Goal: Register for event/course

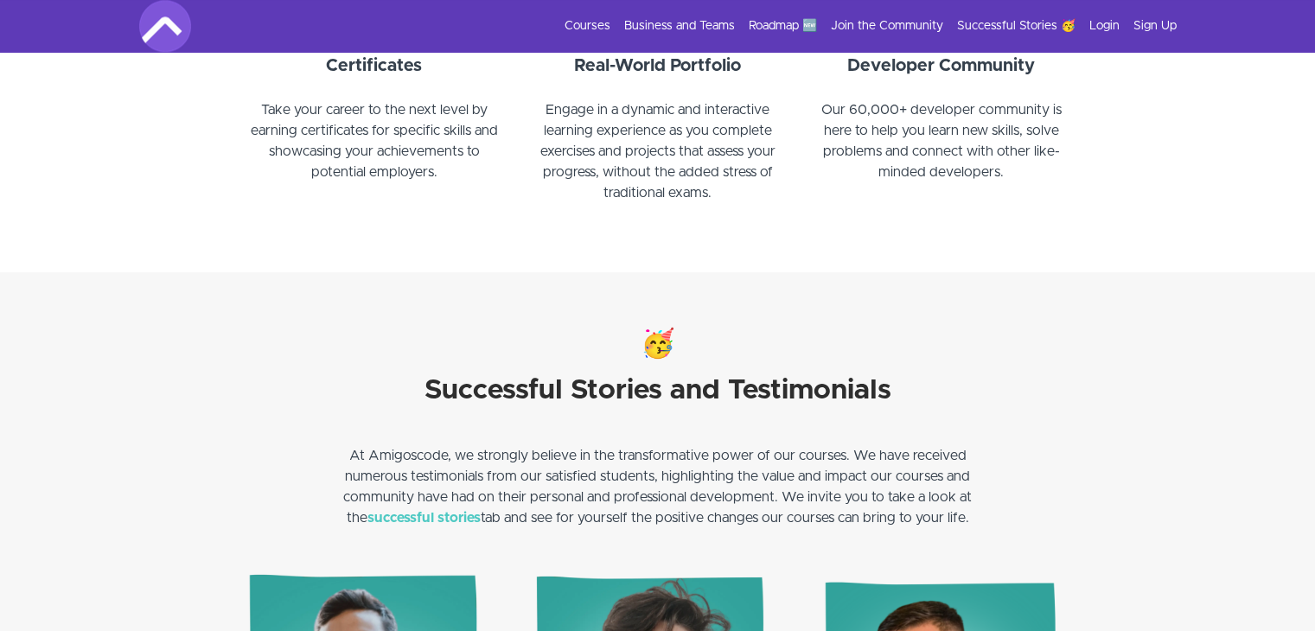
scroll to position [2161, 0]
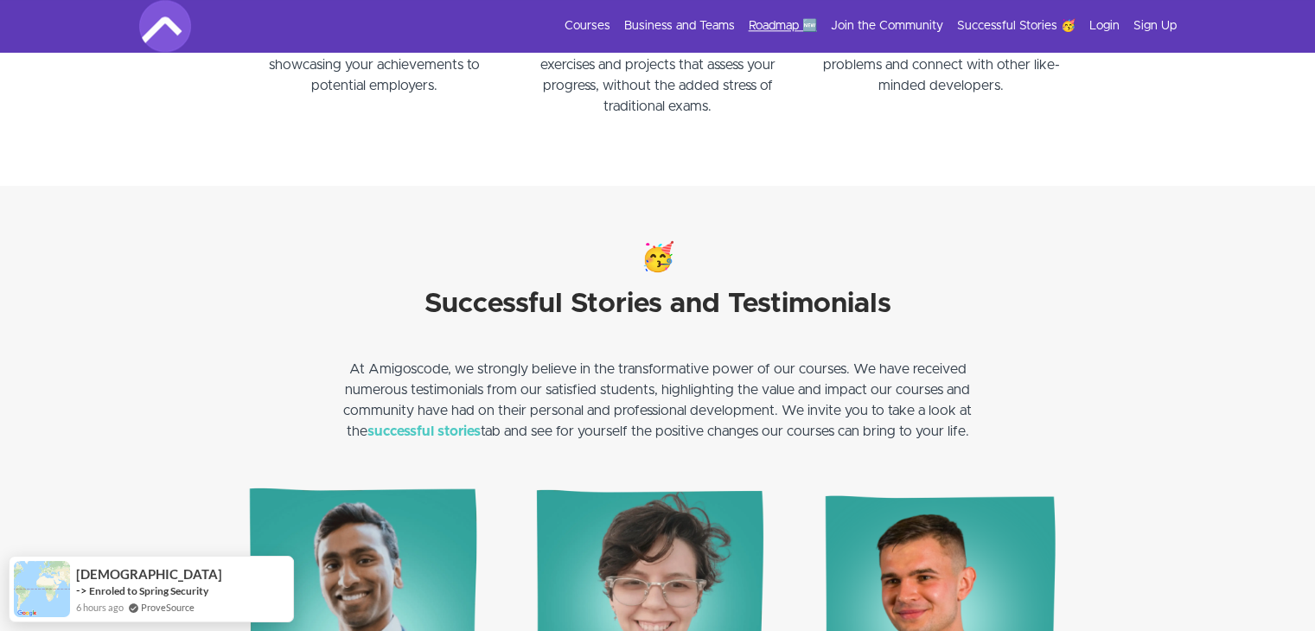
click at [768, 25] on link "Roadmap 🆕" at bounding box center [783, 25] width 68 height 17
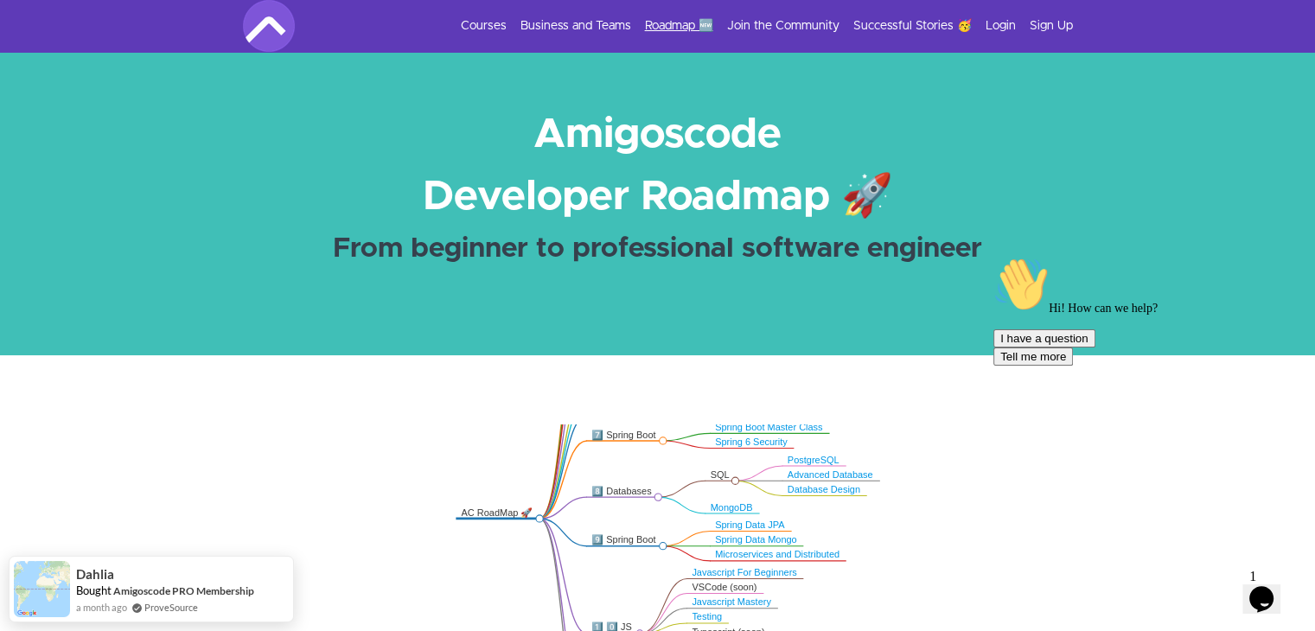
click at [702, 19] on link "Roadmap 🆕" at bounding box center [679, 25] width 68 height 17
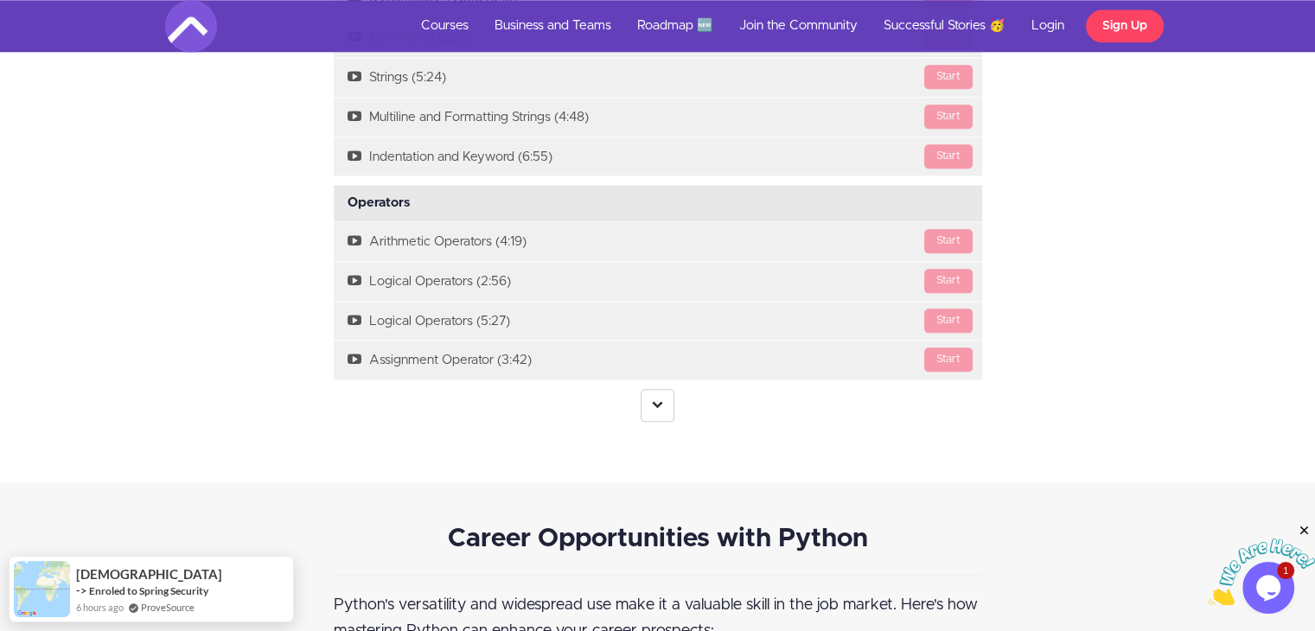
scroll to position [2074, 0]
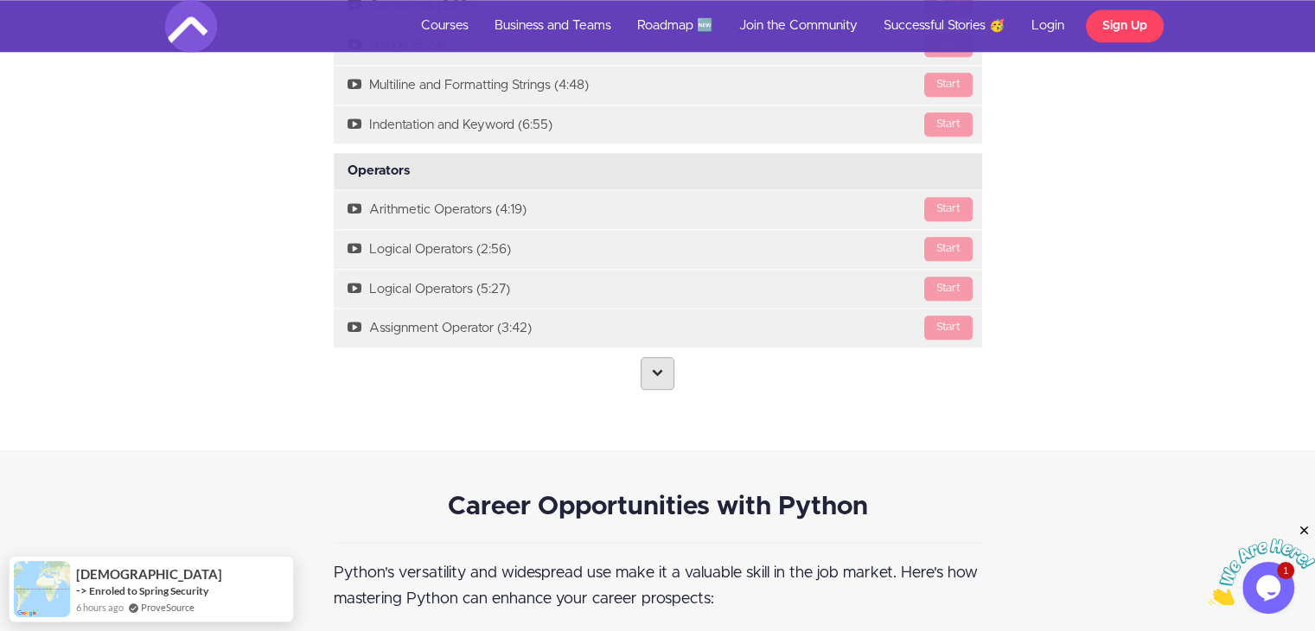
click at [657, 378] on link at bounding box center [657, 373] width 34 height 33
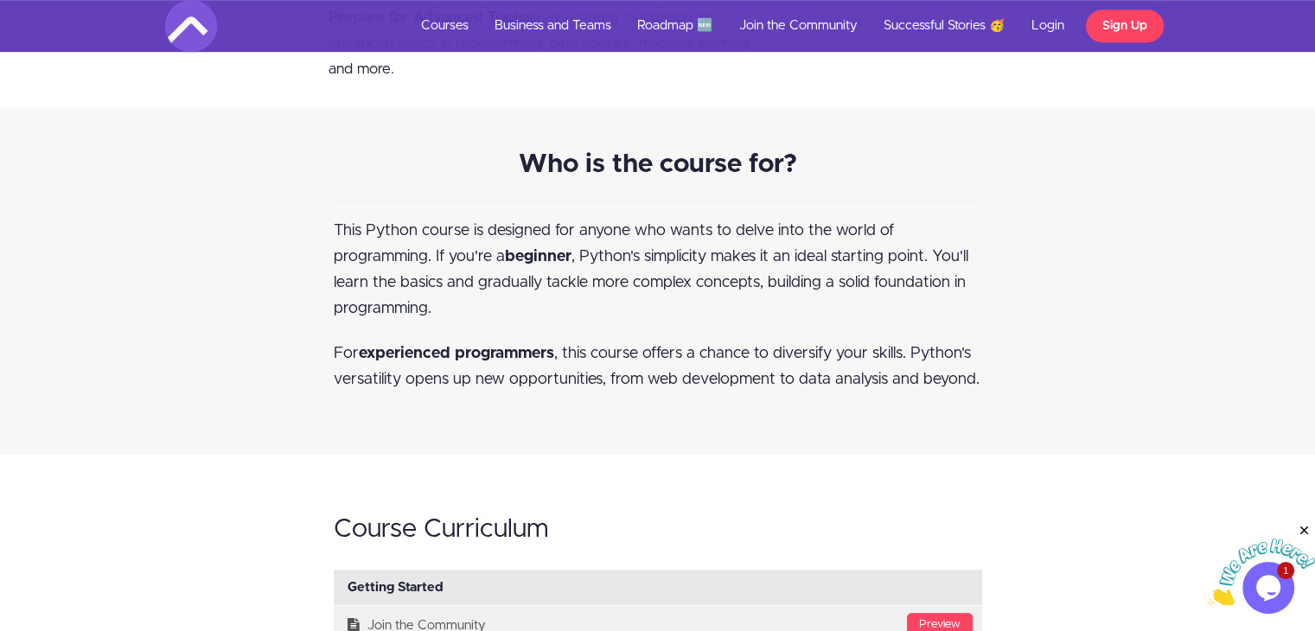
scroll to position [1296, 0]
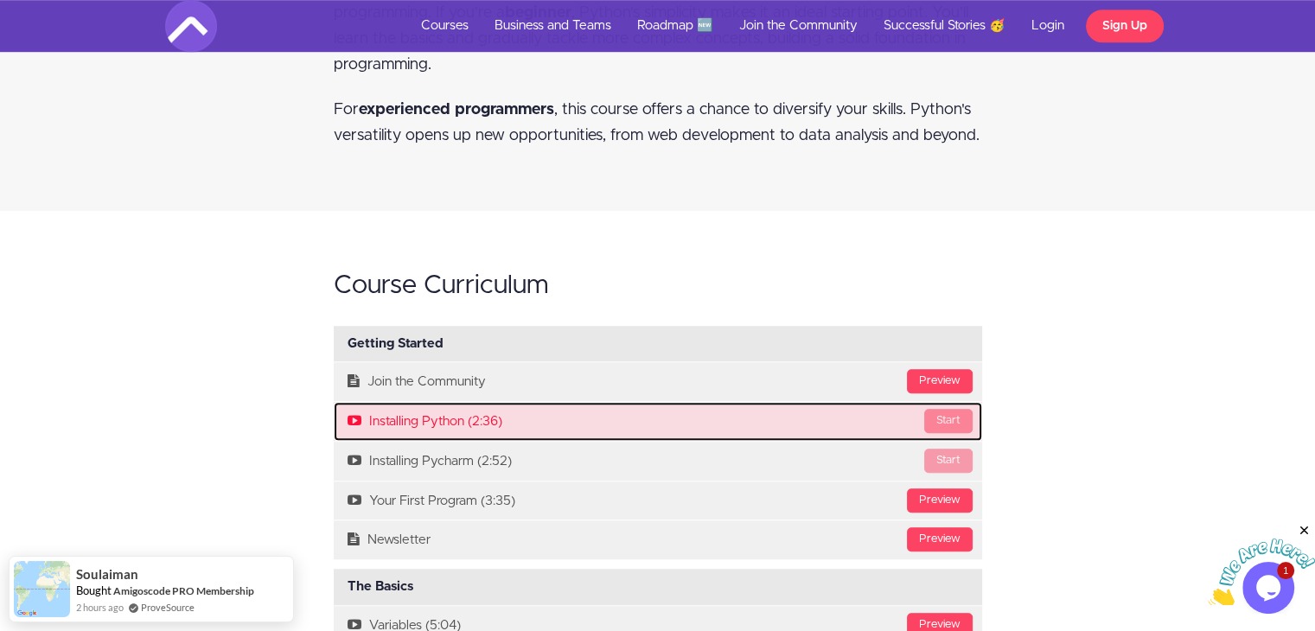
click at [951, 426] on div "Start" at bounding box center [948, 421] width 48 height 24
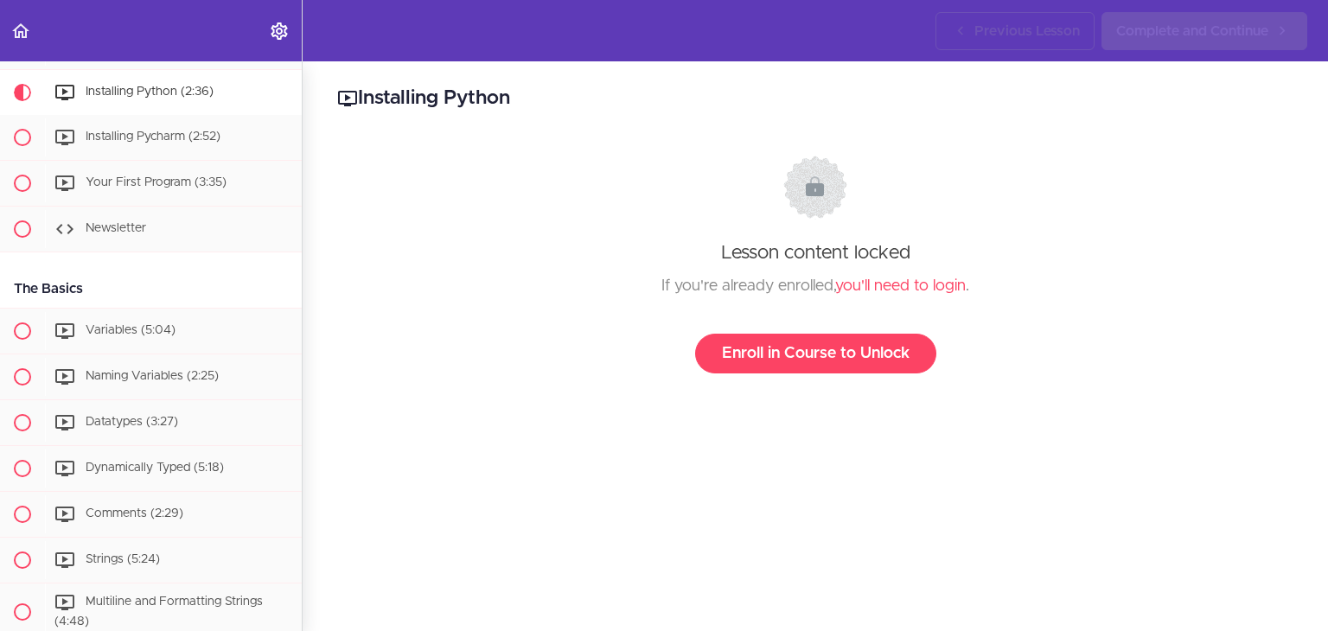
scroll to position [134, 0]
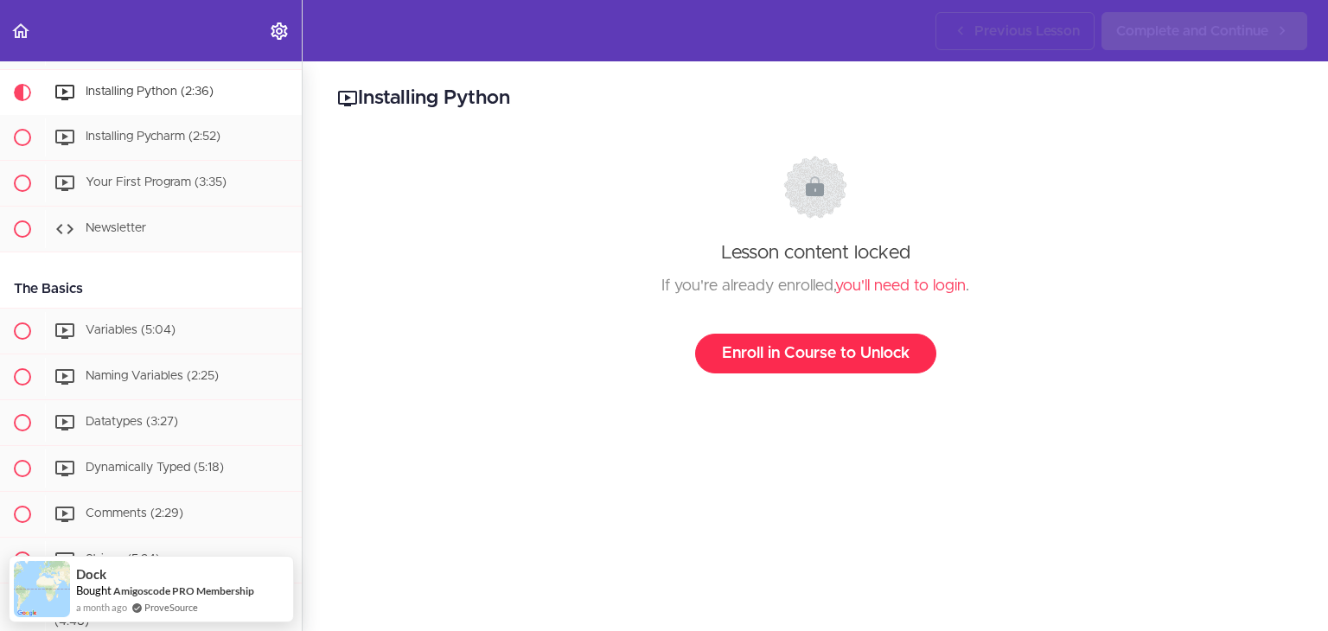
click at [817, 354] on link "Enroll in Course to Unlock" at bounding box center [815, 354] width 241 height 40
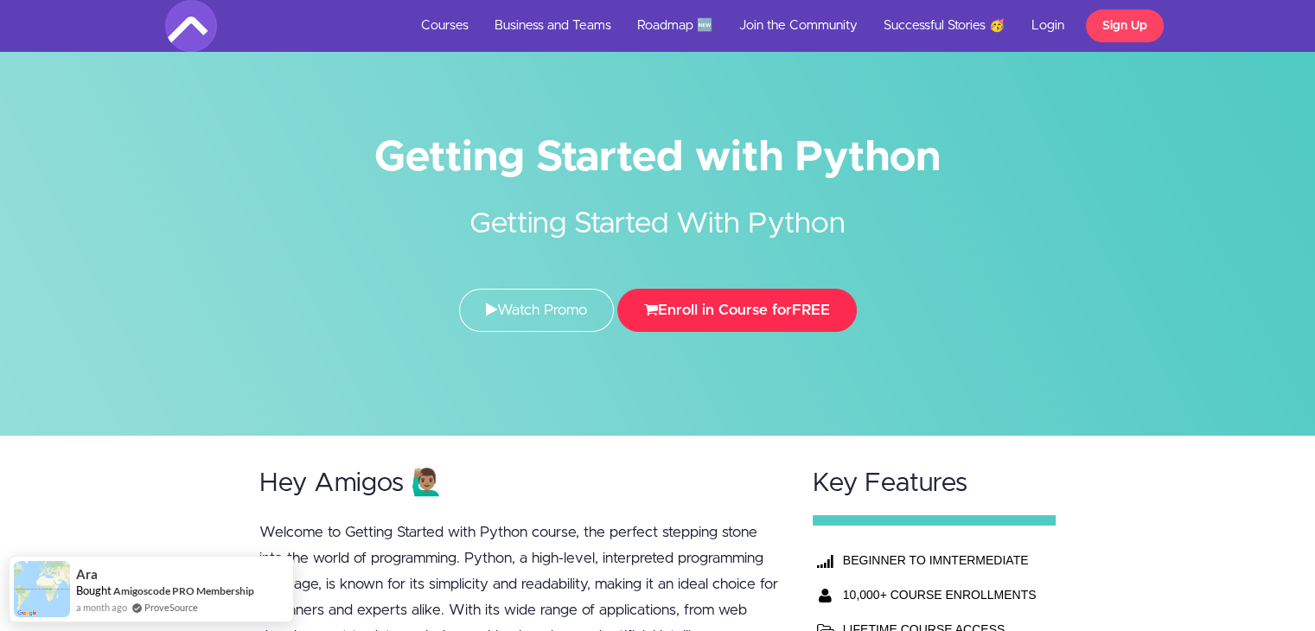
click at [714, 308] on button "Enroll in Course for FREE" at bounding box center [736, 310] width 239 height 43
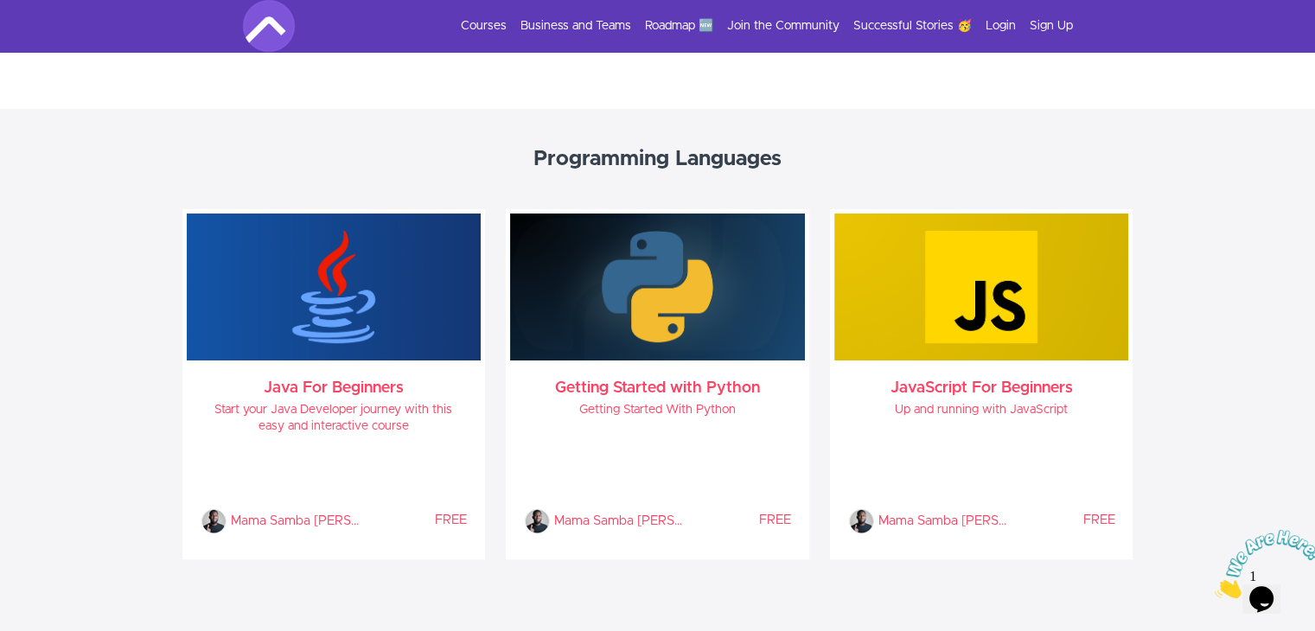
scroll to position [864, 0]
